Goal: Task Accomplishment & Management: Manage account settings

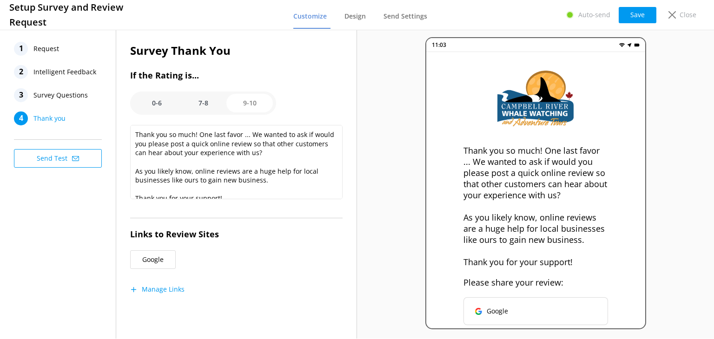
click at [289, 159] on textarea "Thank you so much! One last favor ... We wanted to ask if would you please post…" at bounding box center [236, 162] width 213 height 74
click at [156, 105] on option "0-6" at bounding box center [156, 103] width 47 height 19
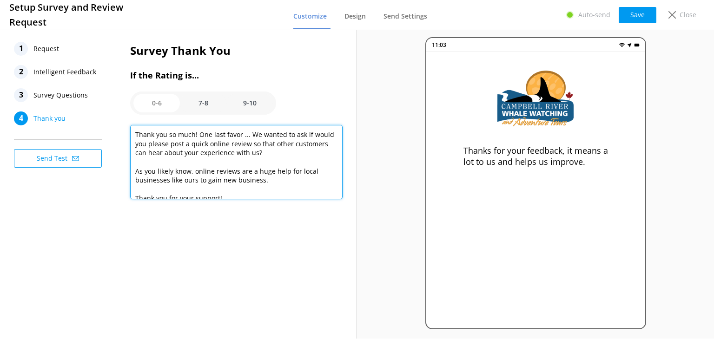
click at [206, 142] on textarea "Thanks for your feedback, it means a lot to us and helps us improve." at bounding box center [236, 162] width 213 height 74
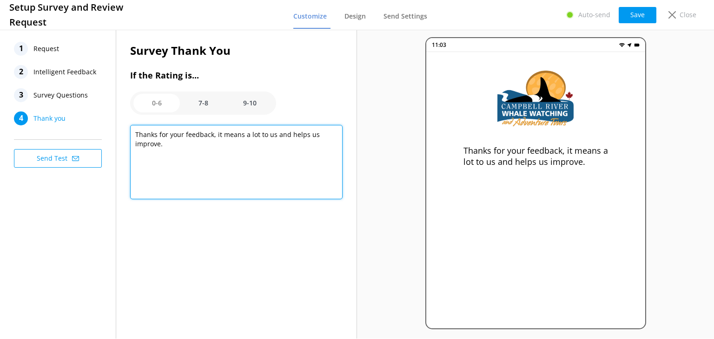
paste textarea "Thank you for your feedback on your recent tour with us. We're sorry that the t…"
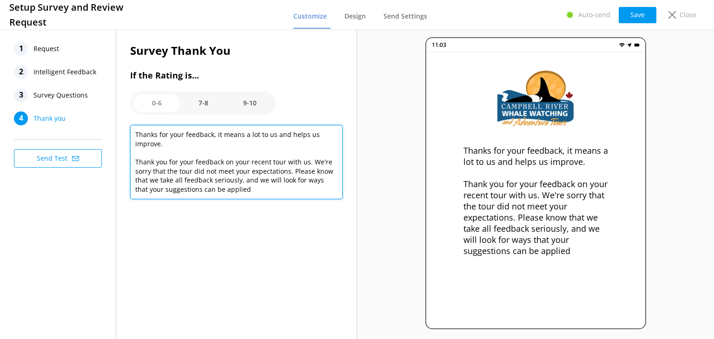
drag, startPoint x: 148, startPoint y: 153, endPoint x: 135, endPoint y: 135, distance: 22.3
click at [135, 135] on textarea "Thanks for your feedback, it means a lot to us and helps us improve. Thank you …" at bounding box center [236, 162] width 213 height 74
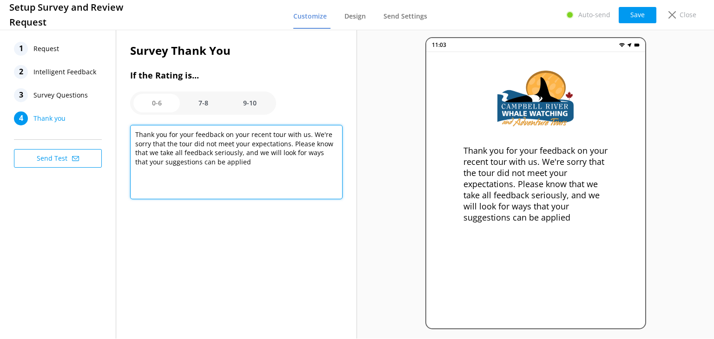
click at [240, 154] on textarea "Thank you for your feedback on your recent tour with us. We're sorry that the t…" at bounding box center [236, 162] width 213 height 74
click at [249, 165] on textarea "Thank you for your feedback on your recent tour with us. We're sorry that the t…" at bounding box center [236, 162] width 213 height 74
type textarea "Thank you for your feedback on your recent tour with us. We're sorry that the t…"
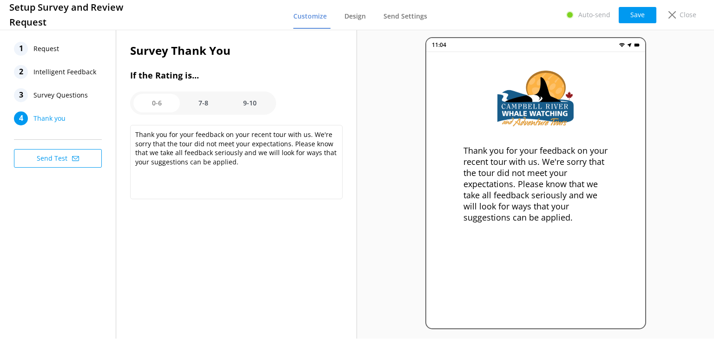
click at [206, 103] on option "7-8" at bounding box center [203, 103] width 47 height 19
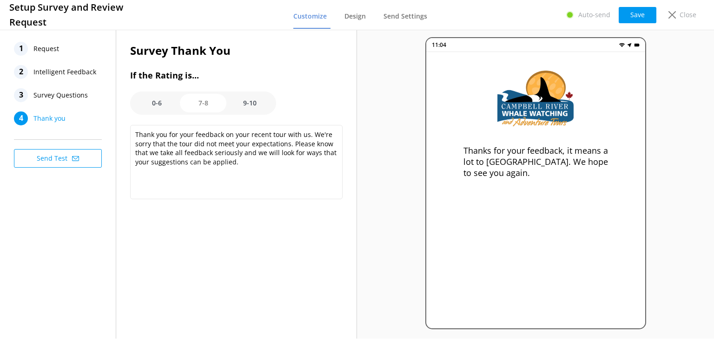
click at [249, 99] on option "9-10" at bounding box center [249, 103] width 47 height 19
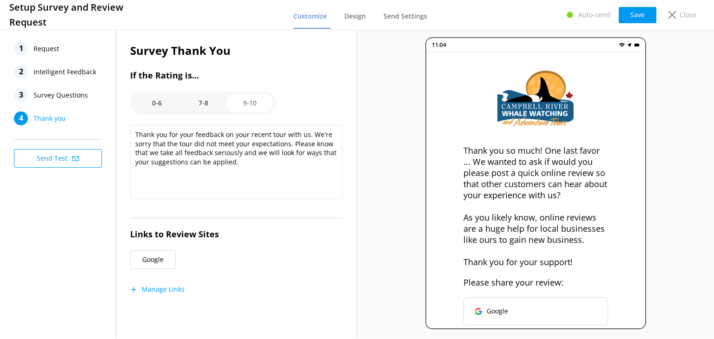
scroll to position [8, 0]
click at [152, 100] on option "0-6" at bounding box center [156, 103] width 47 height 19
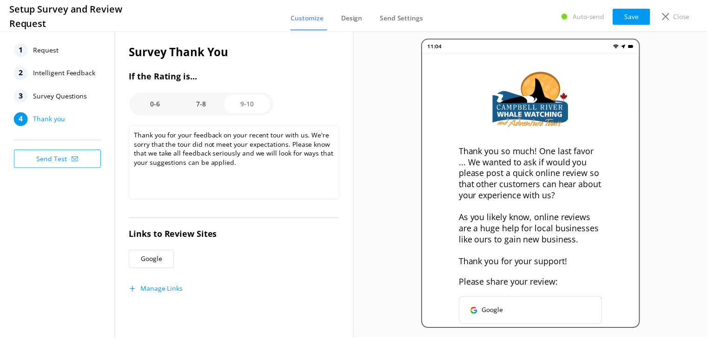
scroll to position [0, 0]
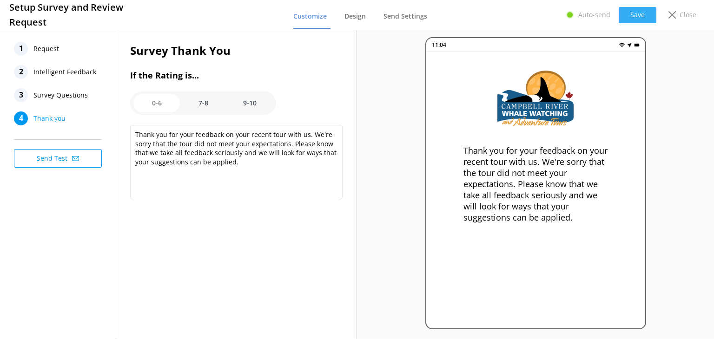
click at [641, 16] on button "Save" at bounding box center [638, 15] width 38 height 16
click at [67, 94] on span "Survey Questions" at bounding box center [60, 95] width 54 height 14
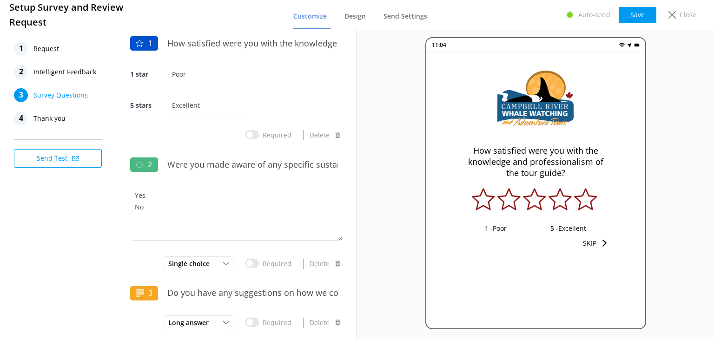
click at [45, 118] on span "Thank you" at bounding box center [49, 119] width 32 height 14
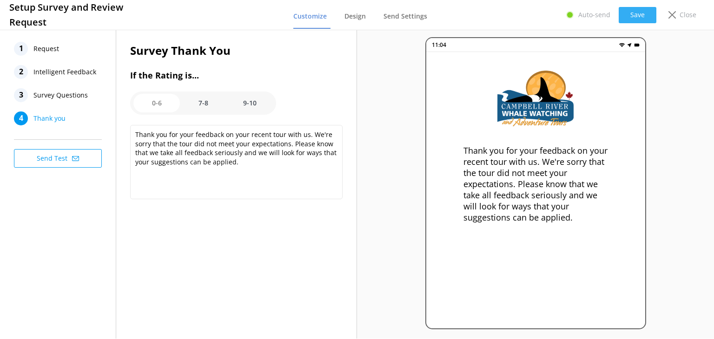
click at [640, 17] on button "Save" at bounding box center [638, 15] width 38 height 16
click at [668, 17] on div "Close" at bounding box center [680, 15] width 37 height 16
